Goal: Task Accomplishment & Management: Complete application form

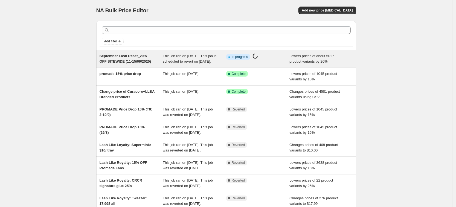
click at [258, 56] on icon at bounding box center [254, 55] width 5 height 5
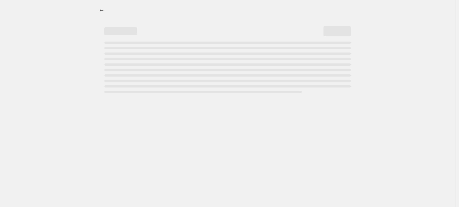
select select "percentage"
select select "not_equal"
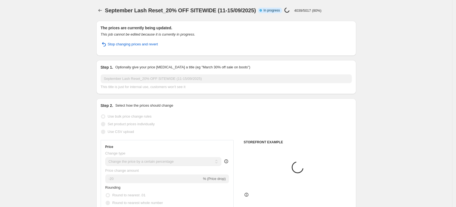
select select "vendor"
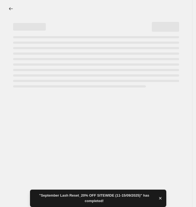
select select "percentage"
select select "product_status"
select select "vendor"
select select "not_equal"
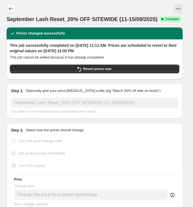
click at [13, 8] on icon "Price change jobs" at bounding box center [10, 8] width 5 height 5
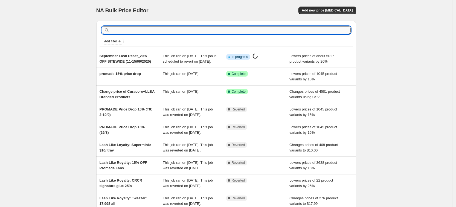
click at [231, 31] on input "text" at bounding box center [230, 30] width 240 height 8
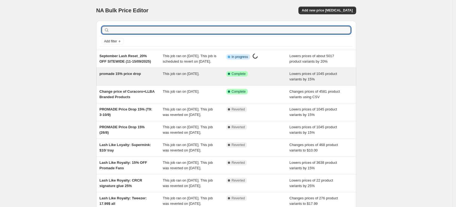
click at [132, 76] on span "promade 15% price drop" at bounding box center [120, 74] width 42 height 4
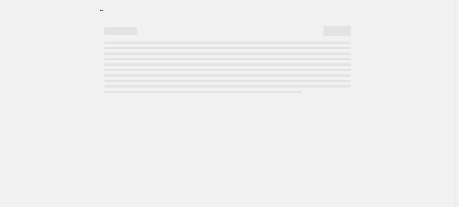
select select "percentage"
select select "collection"
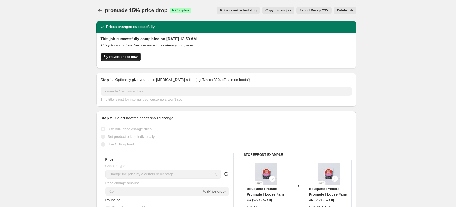
click at [120, 57] on span "Revert prices now" at bounding box center [123, 57] width 28 height 4
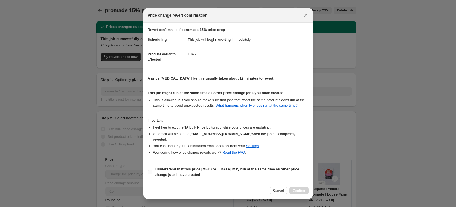
click at [150, 170] on input "I understand that this price [MEDICAL_DATA] may run at the same time as other p…" at bounding box center [150, 172] width 4 height 4
checkbox input "true"
click at [297, 189] on span "Confirm" at bounding box center [298, 190] width 13 height 4
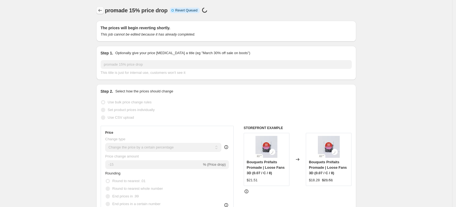
click at [100, 9] on icon "Price change jobs" at bounding box center [99, 10] width 5 height 5
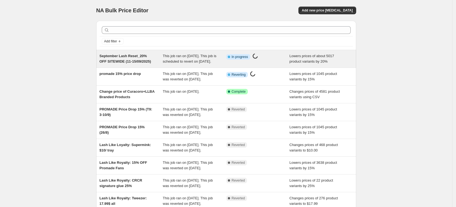
click at [194, 63] on span "This job ran on [DATE]. This job is scheduled to revert on [DATE]." at bounding box center [190, 59] width 54 height 10
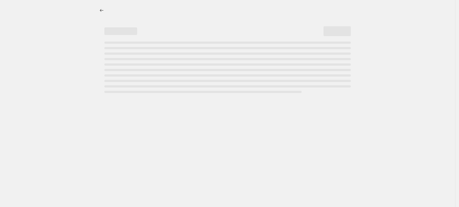
select select "percentage"
select select "product_status"
select select "vendor"
select select "not_equal"
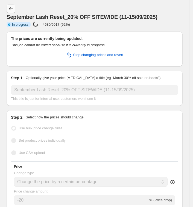
click at [12, 7] on icon "Price change jobs" at bounding box center [10, 8] width 5 height 5
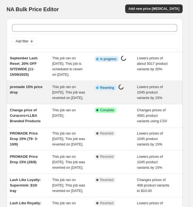
click at [107, 90] on span "Info Partially complete Reverting" at bounding box center [106, 87] width 22 height 5
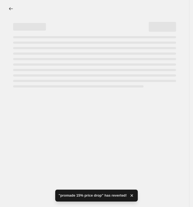
select select "percentage"
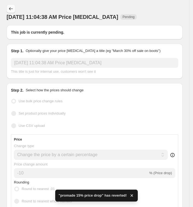
type input "promade 15% price drop"
radio input "false"
radio input "true"
select select "collection"
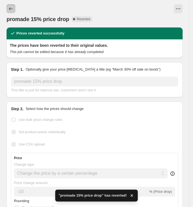
click at [8, 6] on button "Price change jobs" at bounding box center [11, 8] width 9 height 9
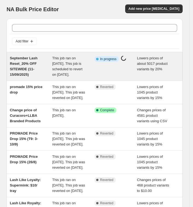
click at [100, 57] on icon at bounding box center [97, 58] width 5 height 5
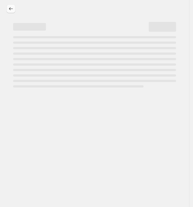
select select "percentage"
select select "product_status"
select select "vendor"
select select "not_equal"
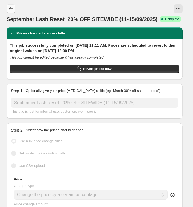
click at [11, 10] on icon "Price change jobs" at bounding box center [10, 8] width 5 height 5
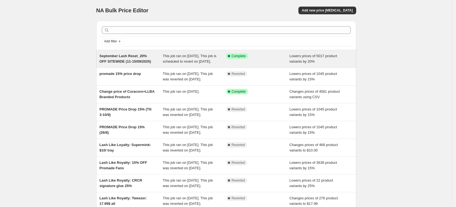
click at [236, 58] on span "Complete" at bounding box center [238, 56] width 14 height 4
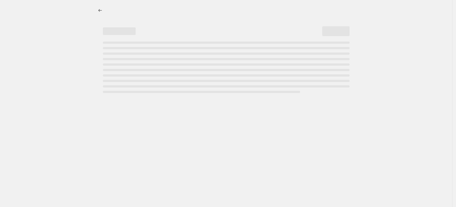
select select "percentage"
select select "product_status"
select select "vendor"
select select "not_equal"
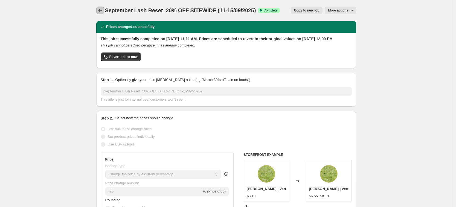
click at [102, 7] on button "Price change jobs" at bounding box center [100, 11] width 8 height 8
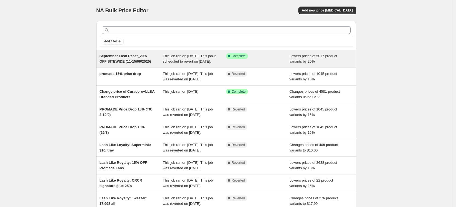
click at [190, 63] on span "This job ran on [DATE]. This job is scheduled to revert on [DATE]." at bounding box center [190, 59] width 54 height 10
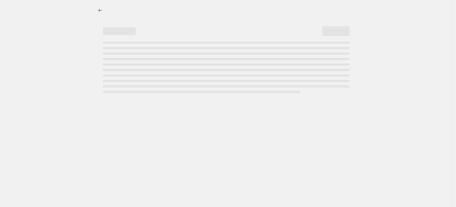
select select "percentage"
select select "product_status"
select select "vendor"
select select "not_equal"
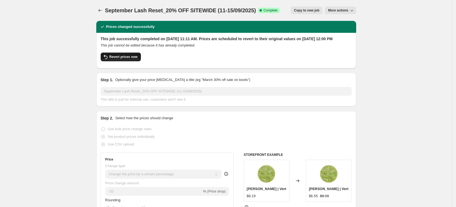
click at [127, 59] on span "Revert prices now" at bounding box center [123, 57] width 28 height 4
checkbox input "false"
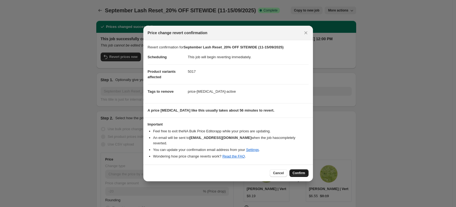
click at [296, 172] on button "Confirm" at bounding box center [298, 173] width 19 height 8
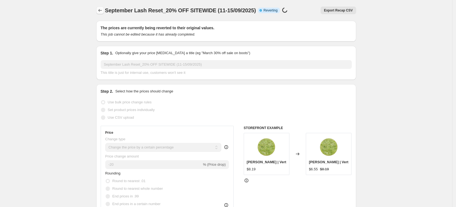
click at [100, 10] on icon "Price change jobs" at bounding box center [99, 10] width 5 height 5
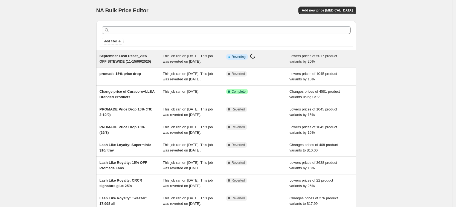
click at [264, 59] on div "Info Partially complete Reverting Price change job in progress..." at bounding box center [253, 56] width 55 height 7
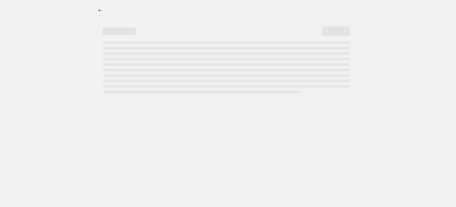
select select "percentage"
select select "product_status"
select select "vendor"
select select "not_equal"
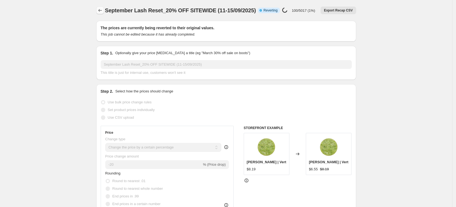
click at [104, 12] on button "Price change jobs" at bounding box center [100, 11] width 8 height 8
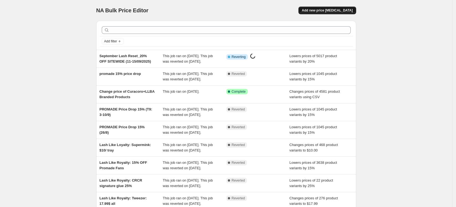
click at [347, 13] on button "Add new price [MEDICAL_DATA]" at bounding box center [326, 11] width 57 height 8
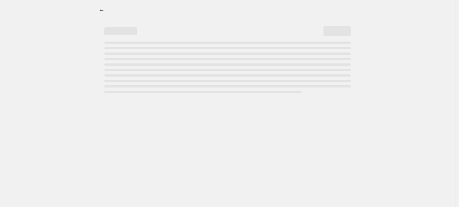
select select "percentage"
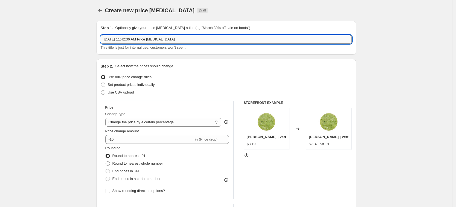
click at [177, 43] on input "Sep 11, 2025, 11:42:36 AM Price change job" at bounding box center [226, 39] width 251 height 9
click at [103, 13] on icon "Price change jobs" at bounding box center [99, 10] width 5 height 5
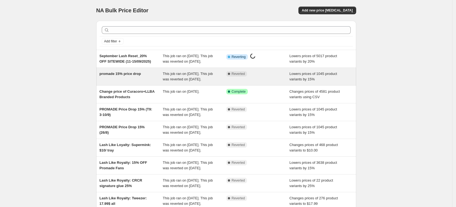
click at [264, 82] on div "Complete Reverted" at bounding box center [257, 76] width 63 height 11
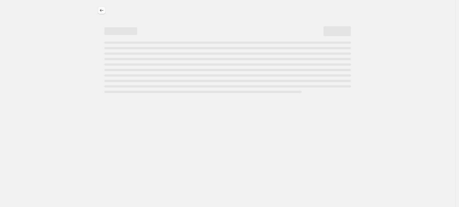
select select "percentage"
select select "collection"
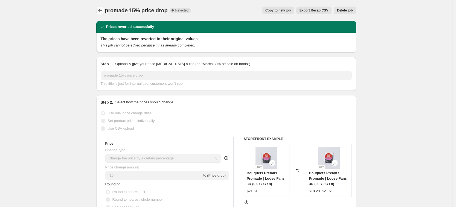
click at [100, 13] on icon "Price change jobs" at bounding box center [99, 10] width 5 height 5
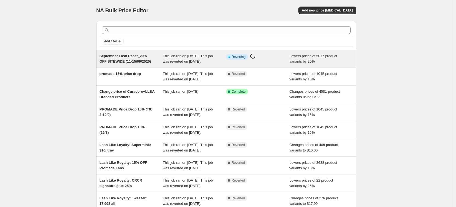
click at [268, 61] on div "Info Partially complete Reverting Price change job in progress..." at bounding box center [257, 58] width 63 height 11
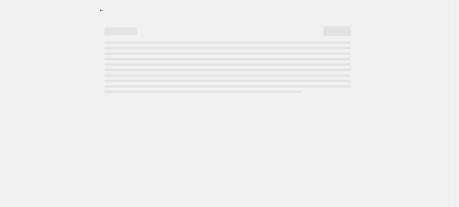
select select "percentage"
select select "product_status"
select select "vendor"
select select "not_equal"
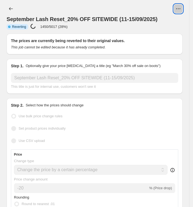
click at [179, 11] on icon "View actions for September Lash Reset_20% OFF SITEWIDE (11-15/09/2025)" at bounding box center [177, 8] width 5 height 5
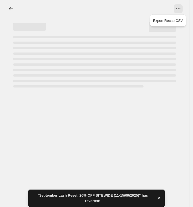
select select "percentage"
select select "product_status"
select select "vendor"
select select "not_equal"
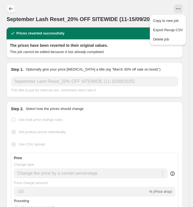
click at [12, 11] on button "Price change jobs" at bounding box center [11, 8] width 9 height 9
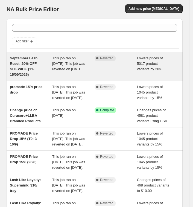
click at [72, 70] on span "This job ran on September 11, 2025. This job was reverted on September 11, 2025." at bounding box center [68, 63] width 33 height 15
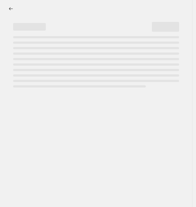
select select "percentage"
select select "product_status"
select select "vendor"
select select "not_equal"
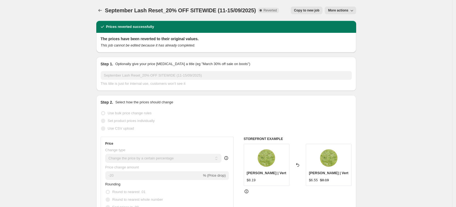
click at [303, 12] on span "Copy to new job" at bounding box center [306, 10] width 25 height 4
select select "percentage"
select select "product_status"
select select "vendor"
select select "not_equal"
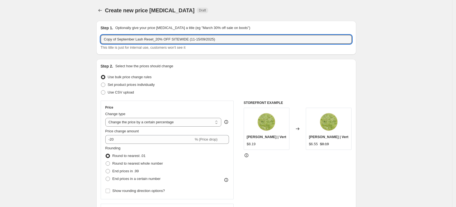
drag, startPoint x: 119, startPoint y: 40, endPoint x: 102, endPoint y: 40, distance: 17.5
click at [102, 40] on div "Step 1. Optionally give your price change job a title (eg "March 30% off sale o…" at bounding box center [226, 38] width 260 height 34
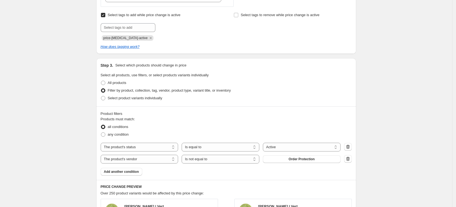
scroll to position [239, 0]
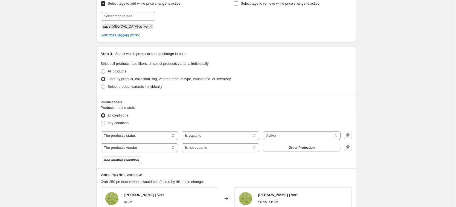
click at [381, 119] on div "Create new price change job. This page is ready Create new price change job Dra…" at bounding box center [226, 86] width 452 height 650
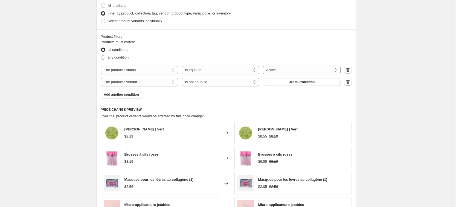
scroll to position [307, 0]
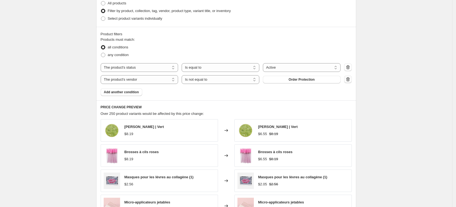
click at [350, 77] on icon "button" at bounding box center [347, 79] width 5 height 5
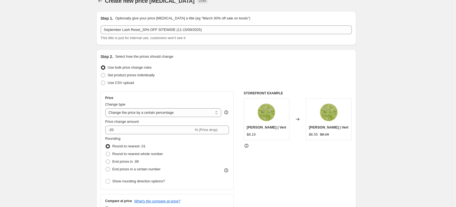
scroll to position [0, 0]
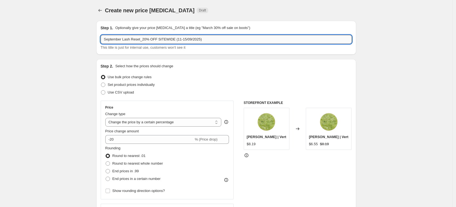
click at [210, 41] on input "September Lash Reset_20% OFF SITEWIDE (11-15/09/2025)" at bounding box center [226, 39] width 251 height 9
type input "September Lash Reset_20% OFF SITEWIDE (11-15/09/2025)_2"
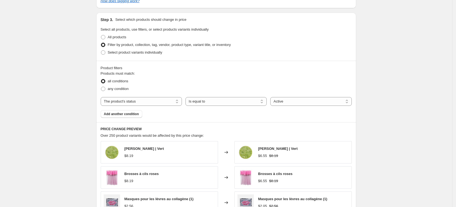
scroll to position [432, 0]
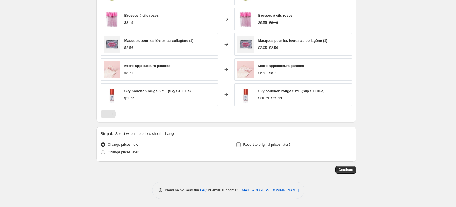
click at [240, 145] on input "Revert to original prices later?" at bounding box center [238, 144] width 4 height 4
checkbox input "true"
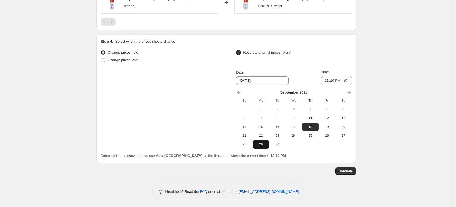
scroll to position [525, 0]
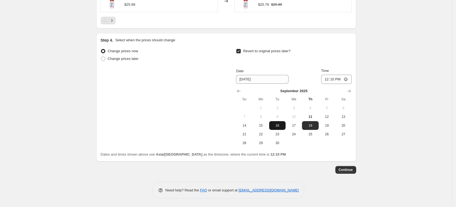
click at [282, 127] on span "16" at bounding box center [277, 125] width 12 height 4
type input "[DATE]"
click at [335, 80] on input "12:10" at bounding box center [336, 79] width 31 height 9
click at [334, 80] on input "12:10" at bounding box center [336, 79] width 31 height 9
type input "12:00"
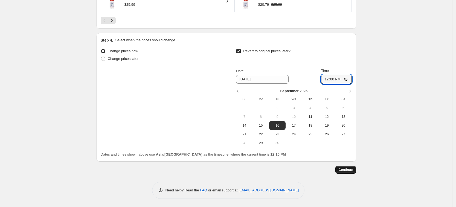
click at [347, 171] on span "Continue" at bounding box center [345, 170] width 14 height 4
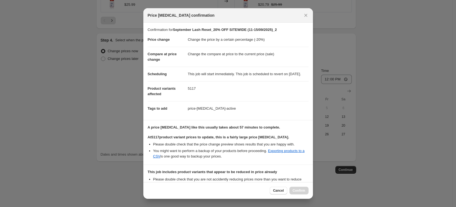
scroll to position [73, 0]
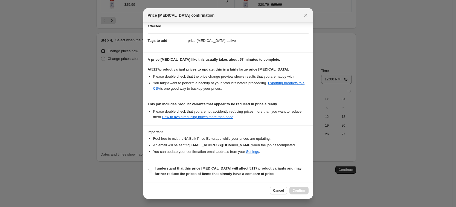
drag, startPoint x: 148, startPoint y: 173, endPoint x: 153, endPoint y: 173, distance: 4.9
click at [148, 173] on span ":rnn:" at bounding box center [150, 171] width 5 height 5
click at [148, 173] on input "I understand that this price change job will affect 5117 product variants and m…" at bounding box center [150, 171] width 4 height 4
checkbox input "true"
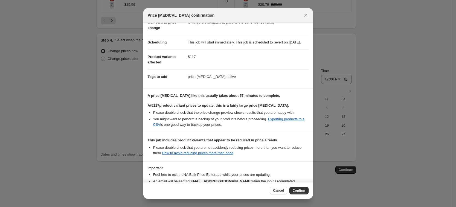
scroll to position [0, 0]
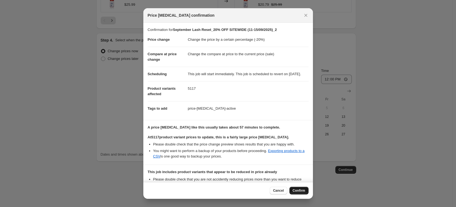
click at [296, 187] on button "Confirm" at bounding box center [298, 191] width 19 height 8
